Goal: Information Seeking & Learning: Learn about a topic

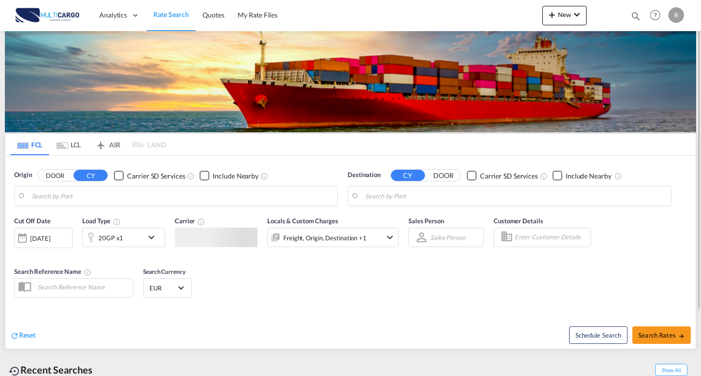
type input "Leixoes, PTLEI"
type input "[GEOGRAPHIC_DATA] ([GEOGRAPHIC_DATA]), MYPKG"
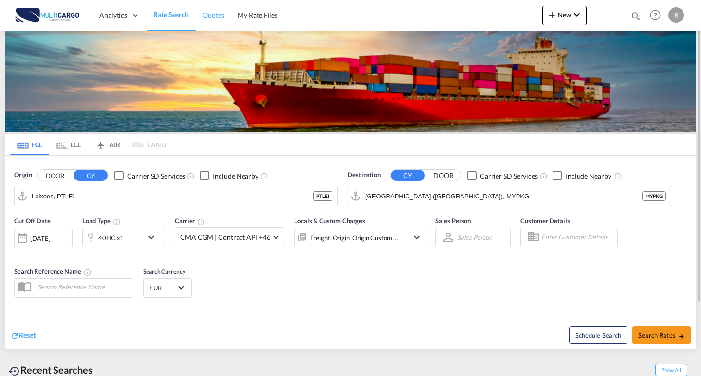
click at [223, 22] on link "Quotes" at bounding box center [213, 16] width 35 height 32
